Goal: Information Seeking & Learning: Learn about a topic

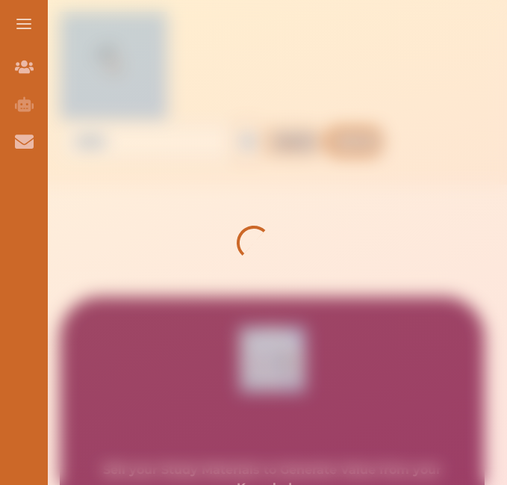
drag, startPoint x: 507, startPoint y: 87, endPoint x: 508, endPoint y: 94, distance: 7.6
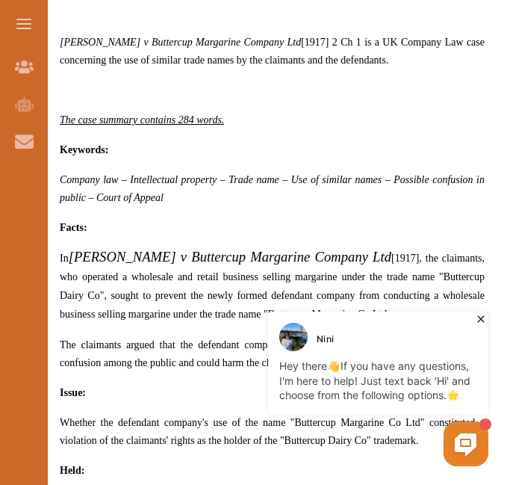
scroll to position [648, 0]
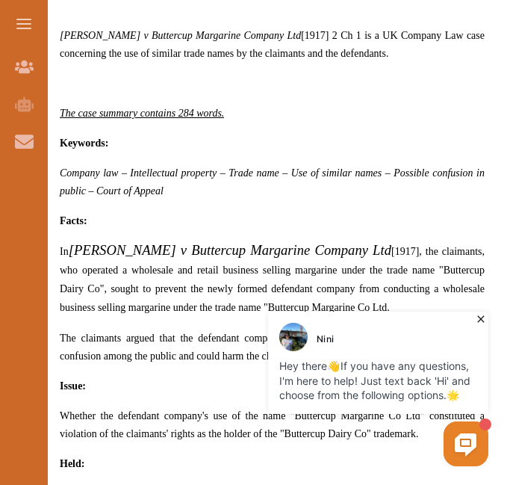
click at [480, 320] on icon at bounding box center [480, 319] width 7 height 7
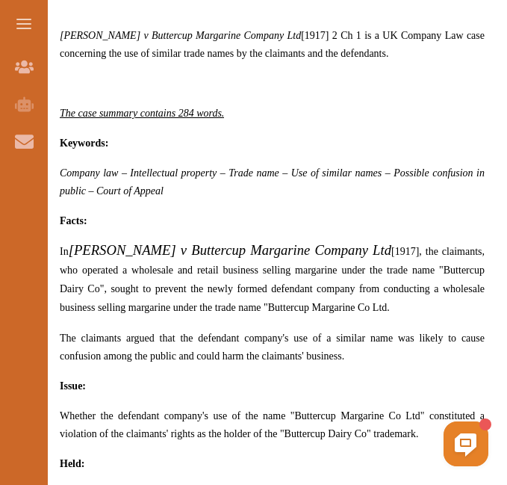
click at [416, 243] on p "In Ewing v Buttercup Margarine Company Ltd [1917] , the claimants, who operated…" at bounding box center [272, 278] width 425 height 75
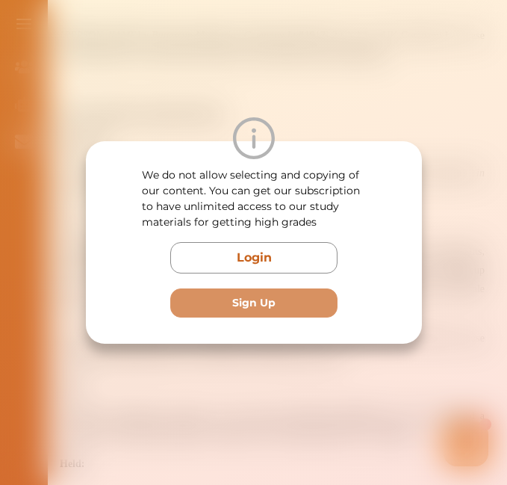
scroll to position [678, 0]
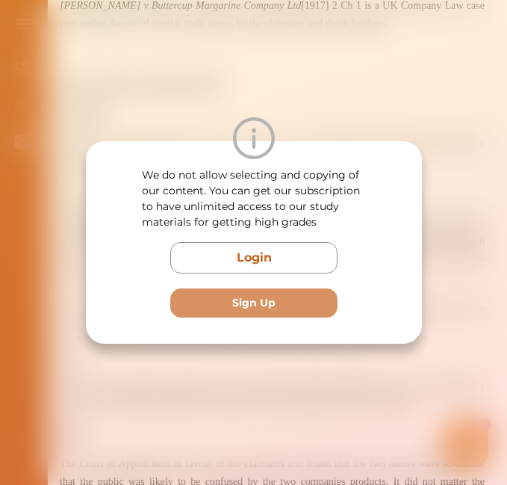
click at [406, 61] on div "We do not allow selecting and copying of our content. You can get our subscript…" at bounding box center [253, 242] width 507 height 485
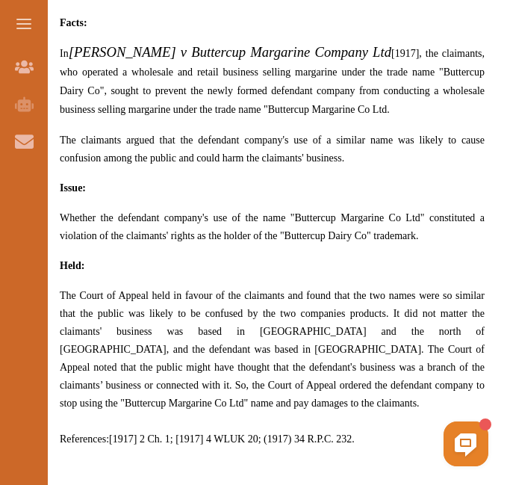
scroll to position [851, 0]
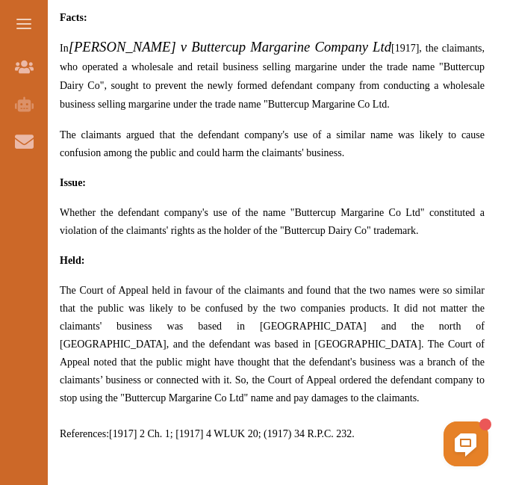
click at [443, 315] on p "The Court of Appeal held in favour of the claimants and found that the two name…" at bounding box center [272, 344] width 425 height 126
click at [445, 85] on div "We do not allow selecting and copying of our content. You can get our subscript…" at bounding box center [253, 242] width 507 height 485
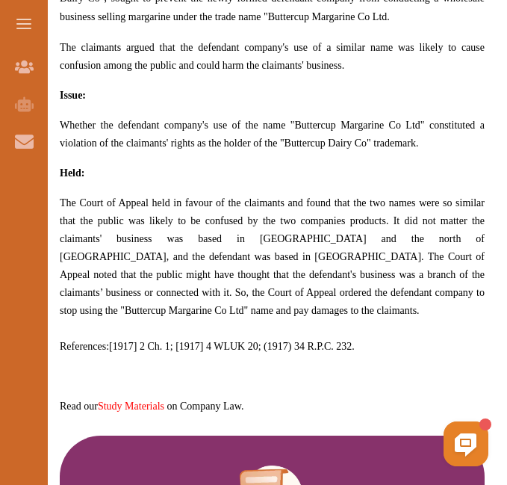
scroll to position [944, 0]
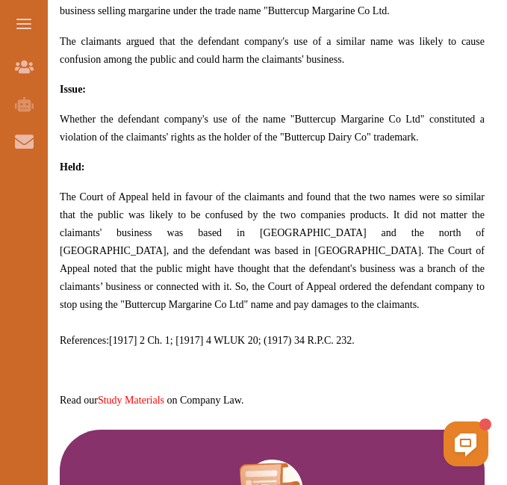
click at [329, 263] on span "The Court of Appeal held in favour of the claimants and found that the two name…" at bounding box center [272, 250] width 425 height 119
click at [402, 81] on div "We do not allow selecting and copying of our content. You can get our subscript…" at bounding box center [253, 242] width 507 height 485
click at [438, 296] on p "The Court of Appeal held in favour of the claimants and found that the two name…" at bounding box center [272, 251] width 425 height 126
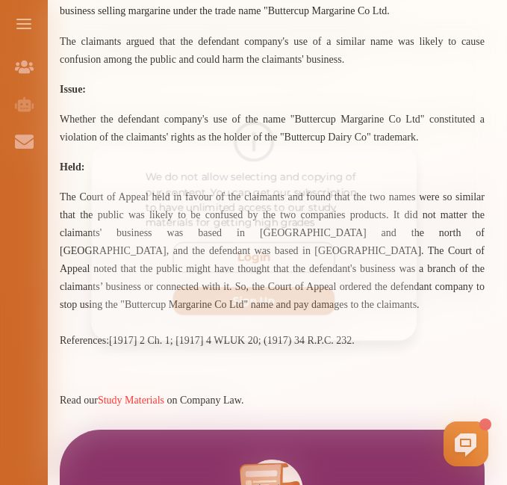
click at [427, 118] on div "We do not allow selecting and copying of our content. You can get our subscript…" at bounding box center [253, 242] width 507 height 485
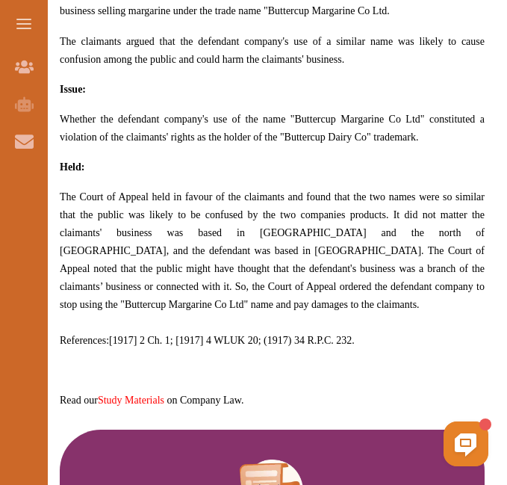
click at [177, 49] on p "The claimants argued that the defendant company's use of a similar name was lik…" at bounding box center [272, 50] width 425 height 36
